Goal: Task Accomplishment & Management: Use online tool/utility

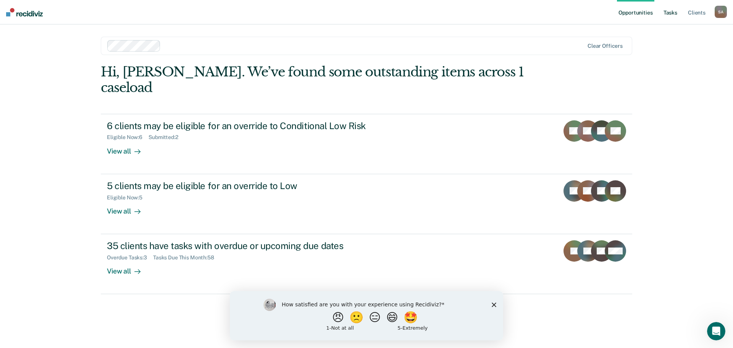
click at [668, 17] on link "Tasks" at bounding box center [670, 12] width 17 height 24
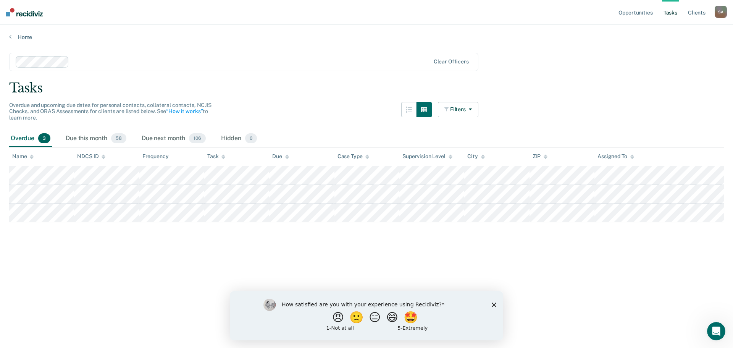
click at [493, 305] on icon "Close survey" at bounding box center [494, 304] width 5 height 5
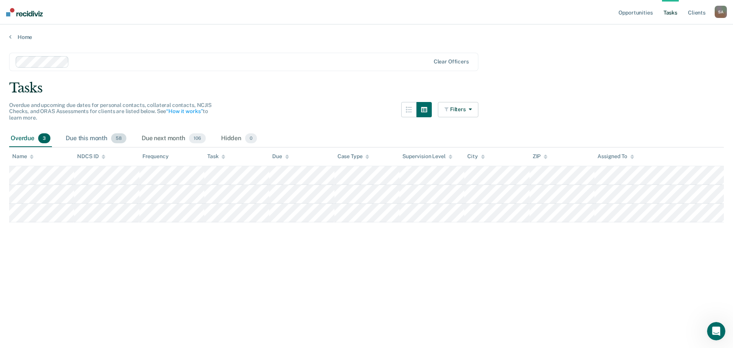
click at [86, 141] on div "Due this month 58" at bounding box center [96, 138] width 64 height 17
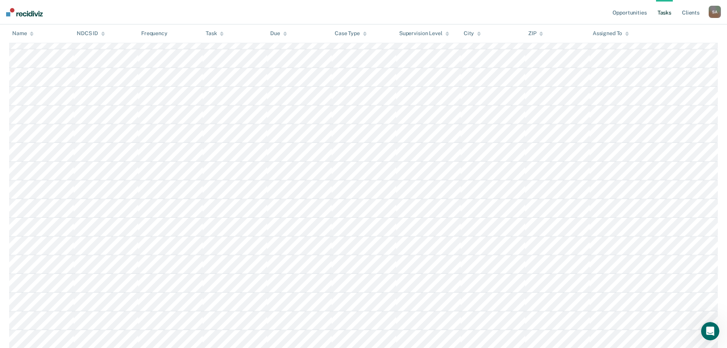
scroll to position [18, 0]
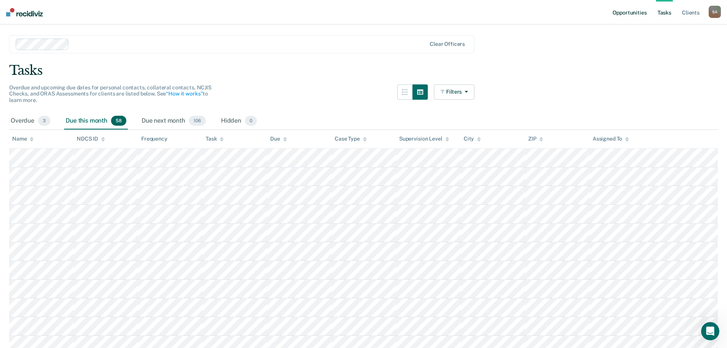
click at [622, 17] on link "Opportunities" at bounding box center [629, 12] width 37 height 24
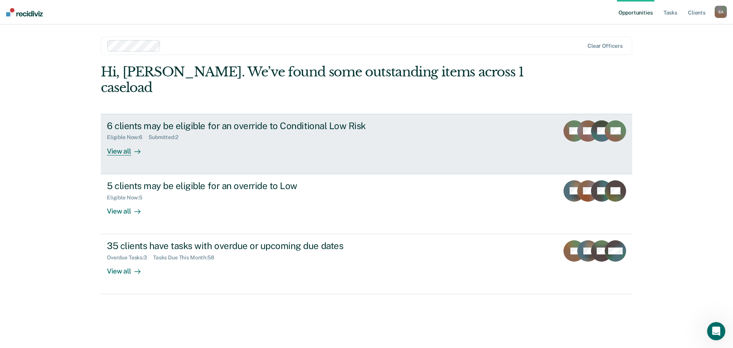
click at [116, 140] on div "View all" at bounding box center [128, 147] width 43 height 15
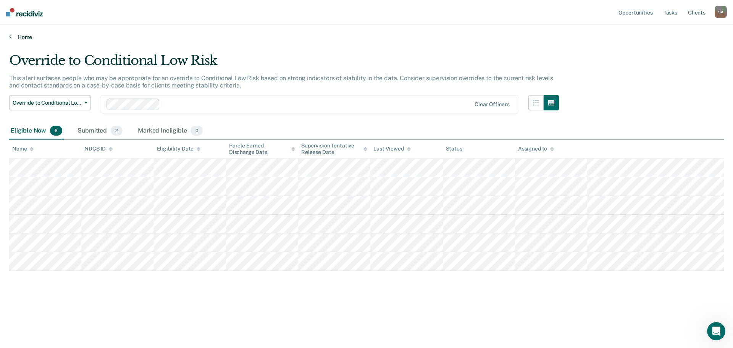
click at [26, 34] on link "Home" at bounding box center [366, 37] width 715 height 7
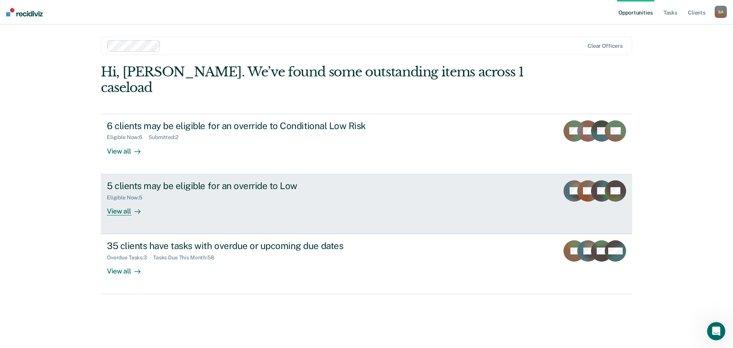
click at [139, 200] on div "View all" at bounding box center [128, 207] width 43 height 15
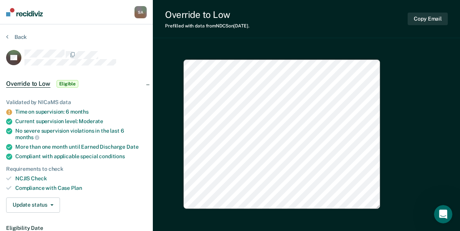
type textarea "x"
